Goal: Information Seeking & Learning: Find specific fact

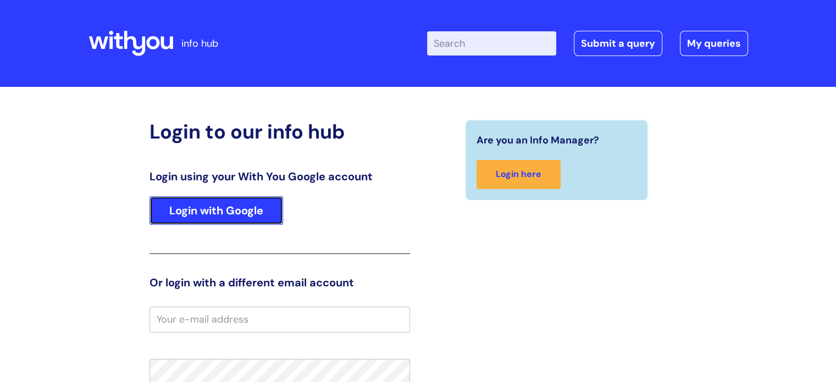
click at [247, 209] on link "Login with Google" at bounding box center [217, 210] width 134 height 29
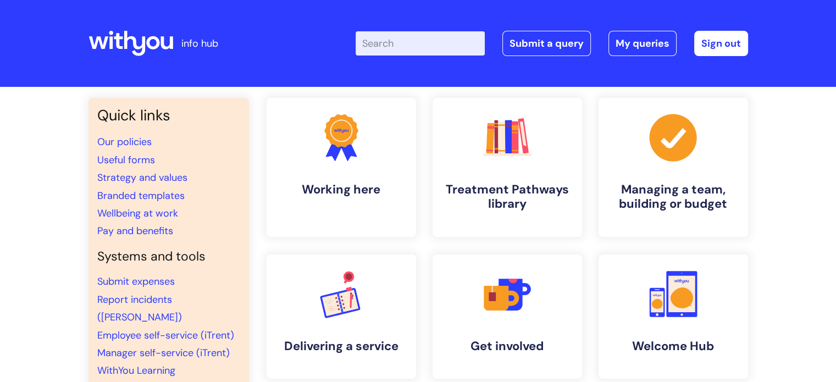
click at [411, 47] on input "Enter your search term here..." at bounding box center [420, 43] width 129 height 24
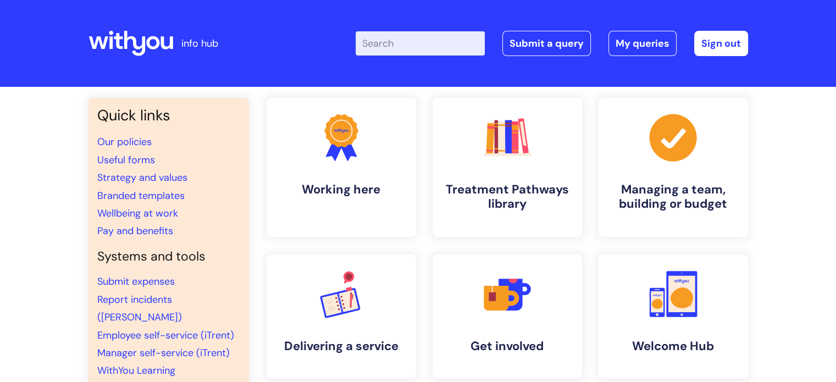
click at [411, 47] on input "Enter your search term here..." at bounding box center [420, 43] width 129 height 24
type input "booking holiday"
click button "Search" at bounding box center [0, 0] width 0 height 0
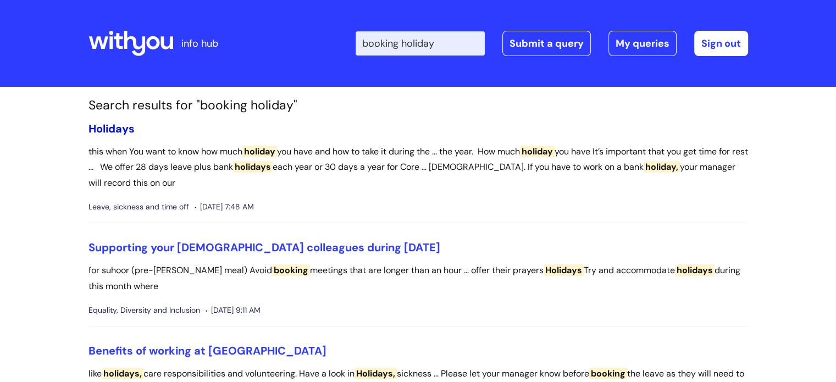
click at [106, 124] on span "Holidays" at bounding box center [111, 128] width 46 height 14
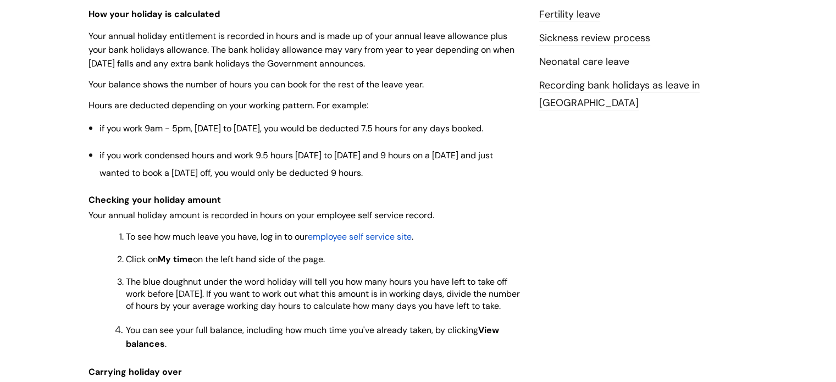
scroll to position [597, 0]
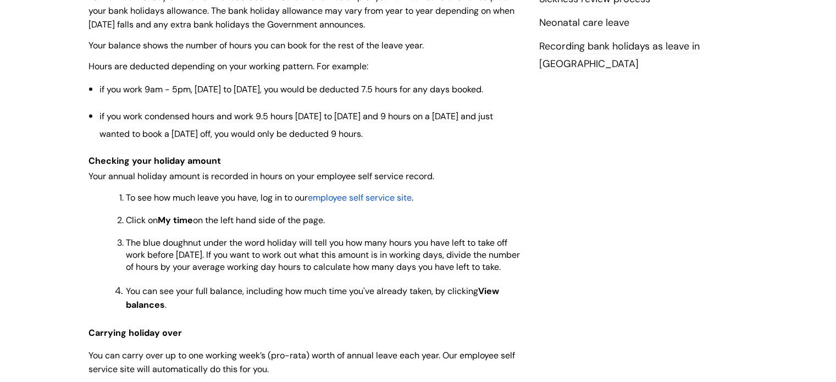
click at [396, 192] on span "employee self service site" at bounding box center [360, 198] width 104 height 12
